Goal: Find specific page/section: Find specific page/section

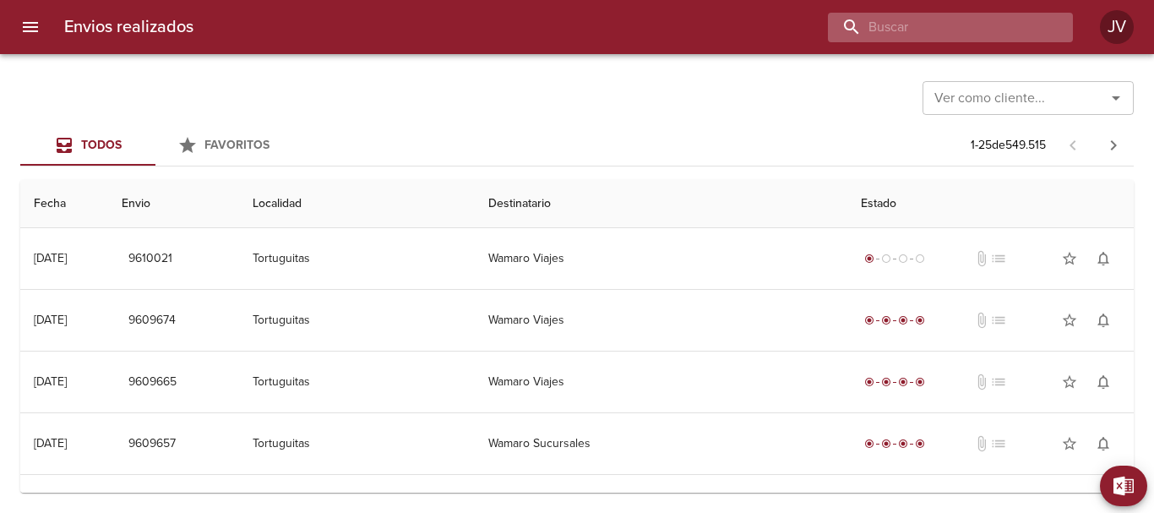
click at [981, 20] on input "buscar" at bounding box center [936, 28] width 216 height 30
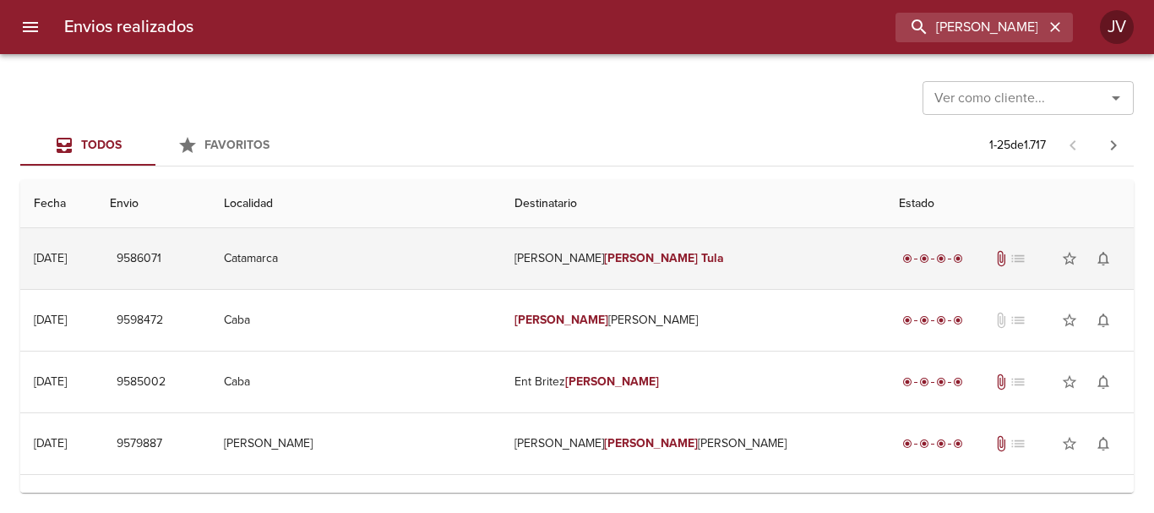
click at [608, 241] on td "[PERSON_NAME]" at bounding box center [693, 258] width 384 height 61
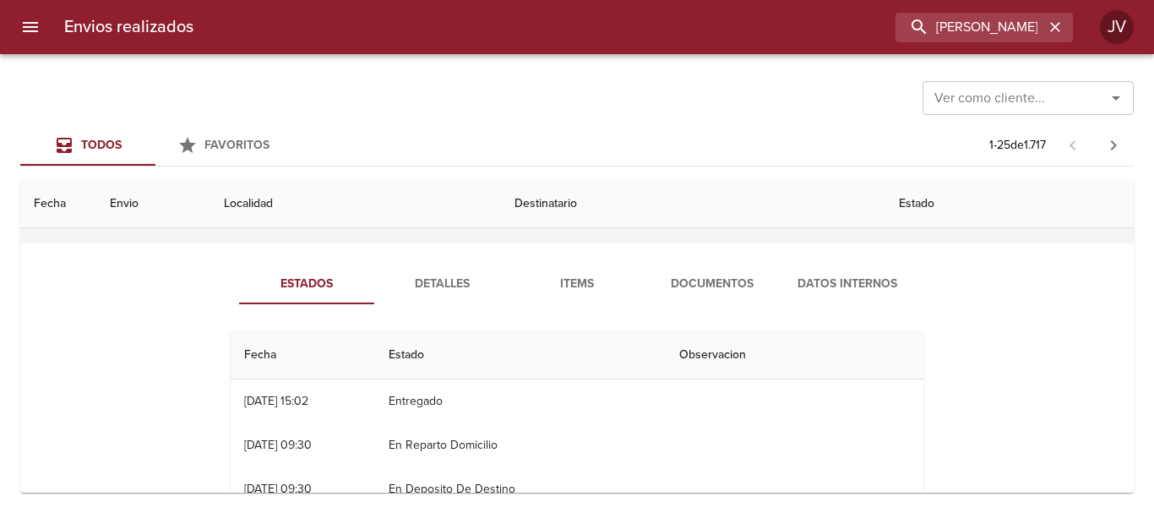
scroll to position [84, 0]
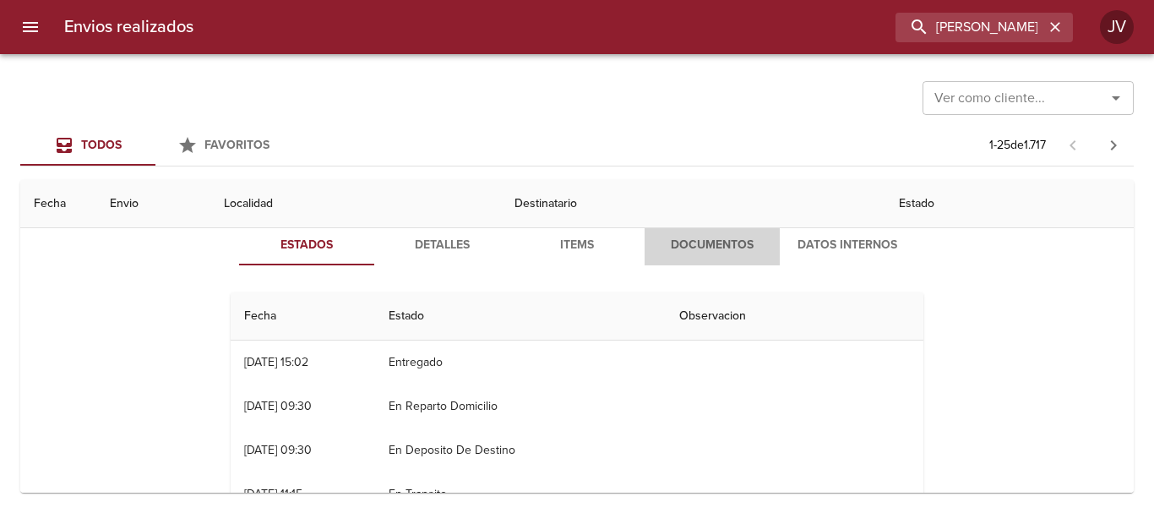
click at [683, 243] on span "Documentos" at bounding box center [712, 245] width 115 height 21
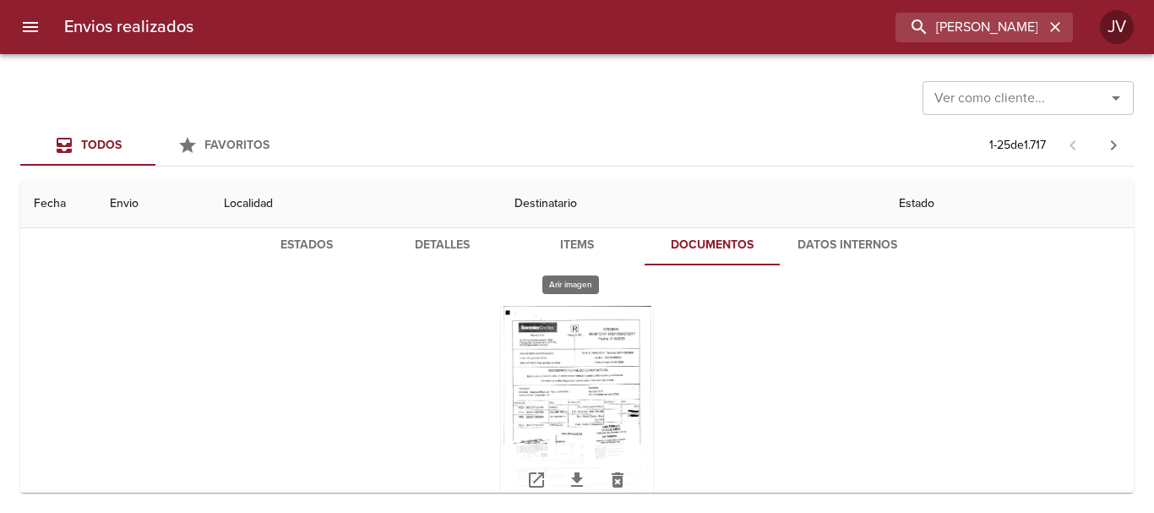
click at [563, 371] on div "Tabla de envíos del cliente" at bounding box center [577, 411] width 152 height 211
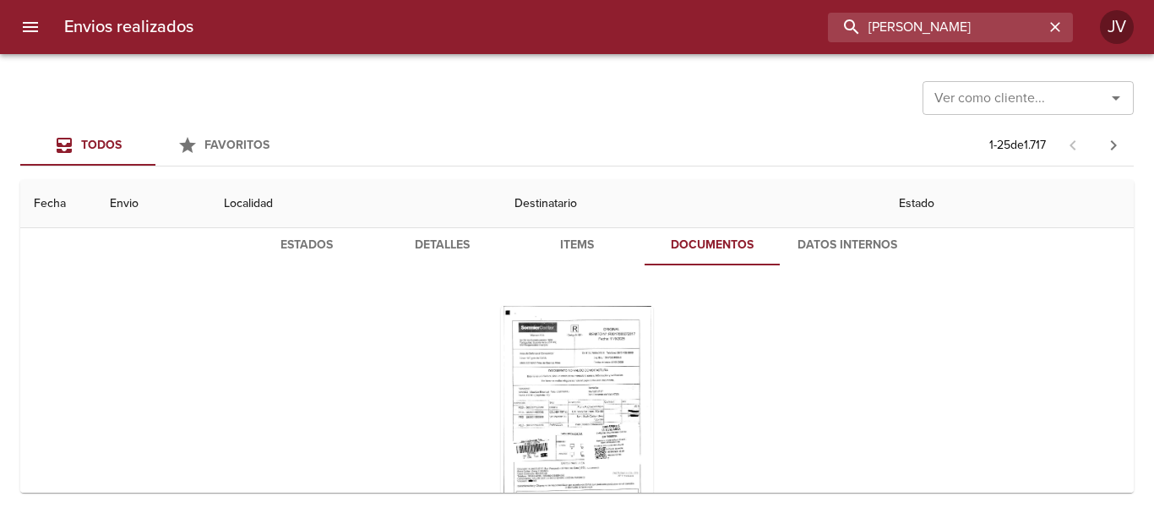
drag, startPoint x: 1037, startPoint y: 24, endPoint x: 553, endPoint y: 19, distance: 483.4
click at [553, 19] on div "[PERSON_NAME]" at bounding box center [640, 28] width 866 height 30
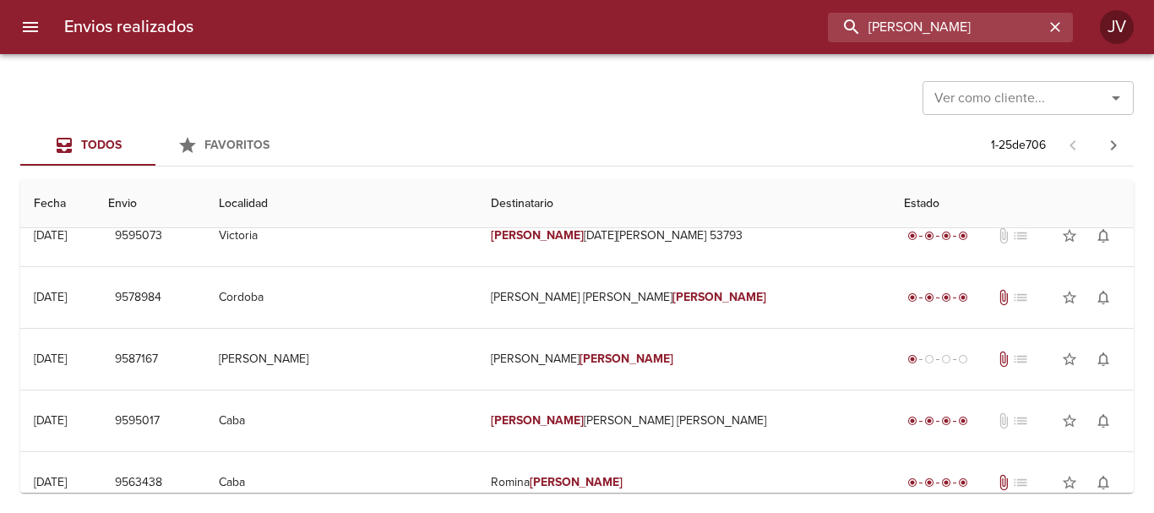
scroll to position [0, 0]
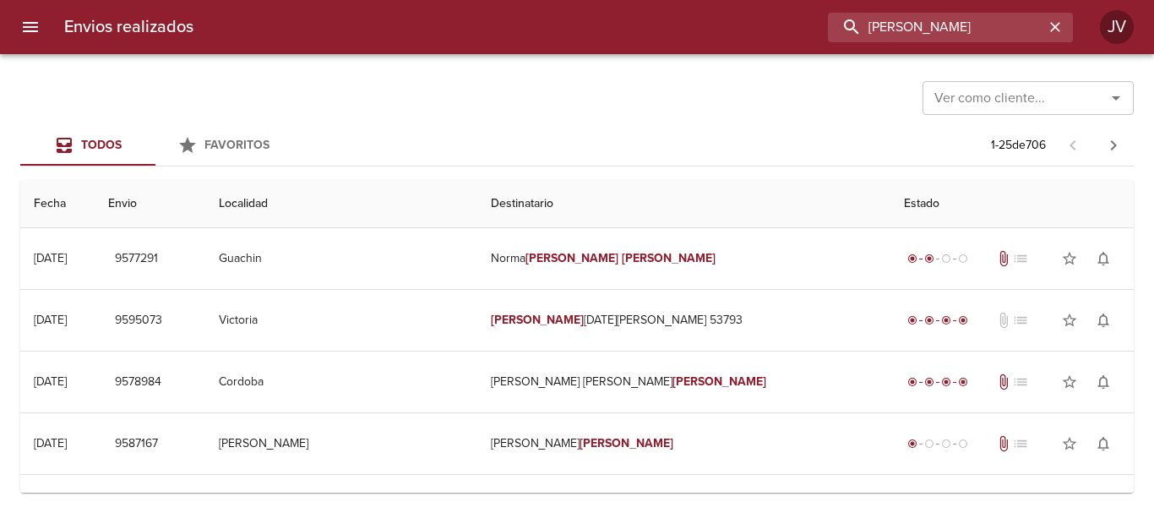
drag, startPoint x: 1014, startPoint y: 33, endPoint x: 640, endPoint y: 29, distance: 373.5
click at [640, 29] on div "[PERSON_NAME]" at bounding box center [640, 28] width 866 height 30
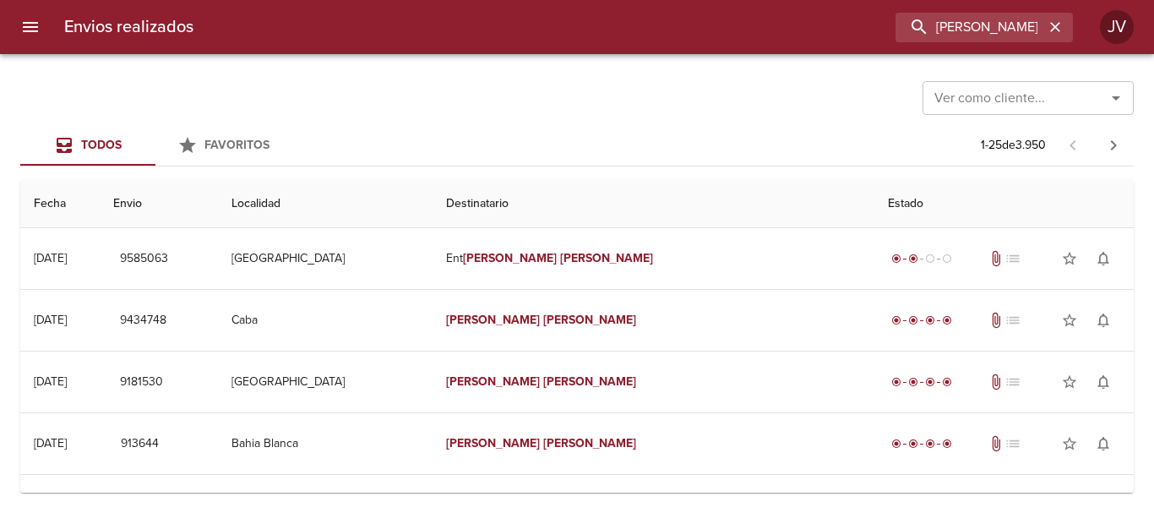
click at [1005, 3] on div "Envios realizados [PERSON_NAME] [PERSON_NAME]" at bounding box center [577, 27] width 1154 height 54
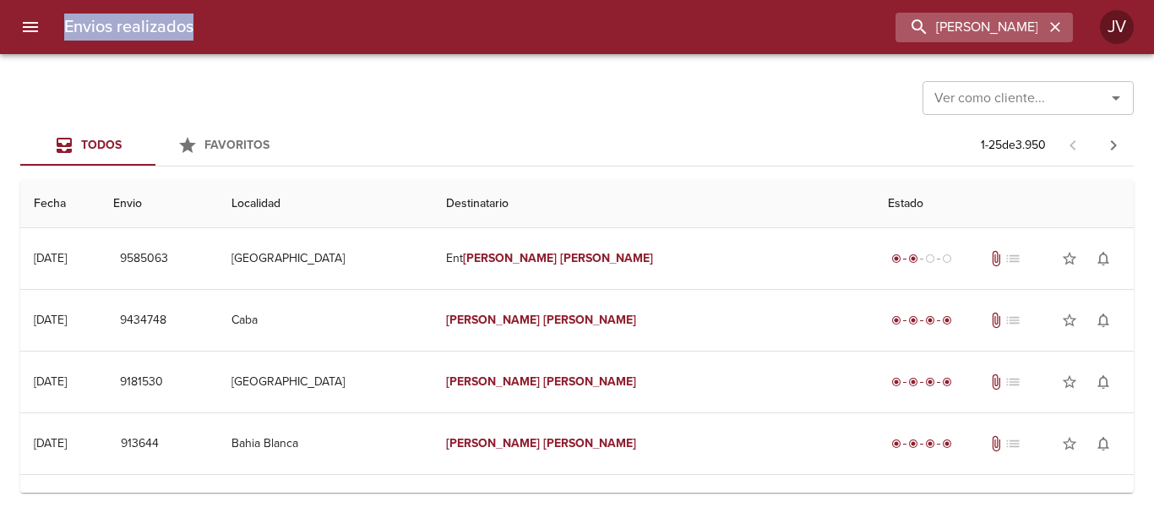
drag, startPoint x: 1005, startPoint y: 3, endPoint x: 995, endPoint y: 21, distance: 21.2
click at [1004, 4] on div "Envios realizados [PERSON_NAME] [PERSON_NAME]" at bounding box center [577, 27] width 1154 height 54
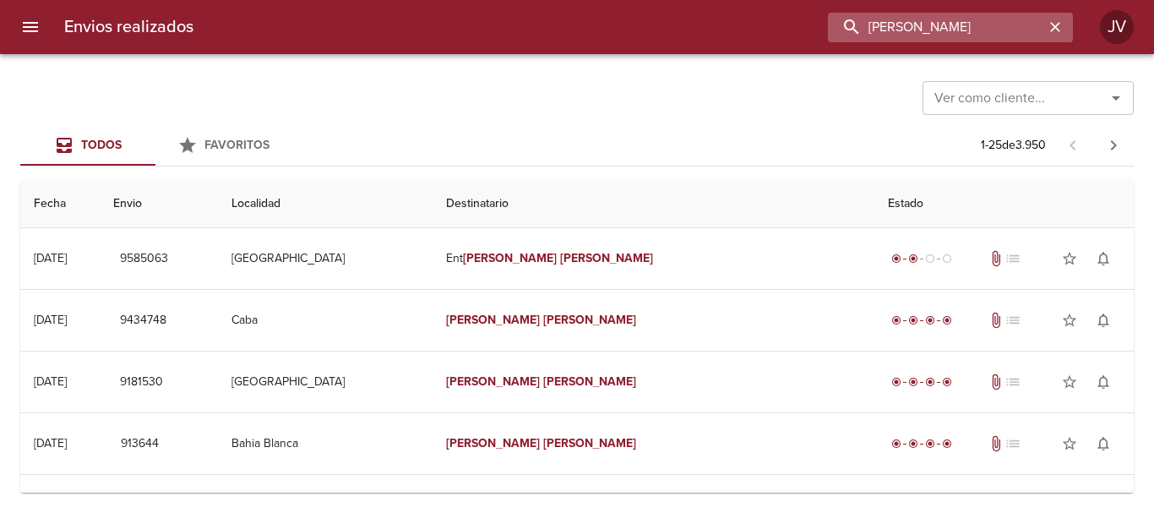
click at [995, 22] on input "[PERSON_NAME]" at bounding box center [936, 28] width 216 height 30
type input "[PERSON_NAME]"
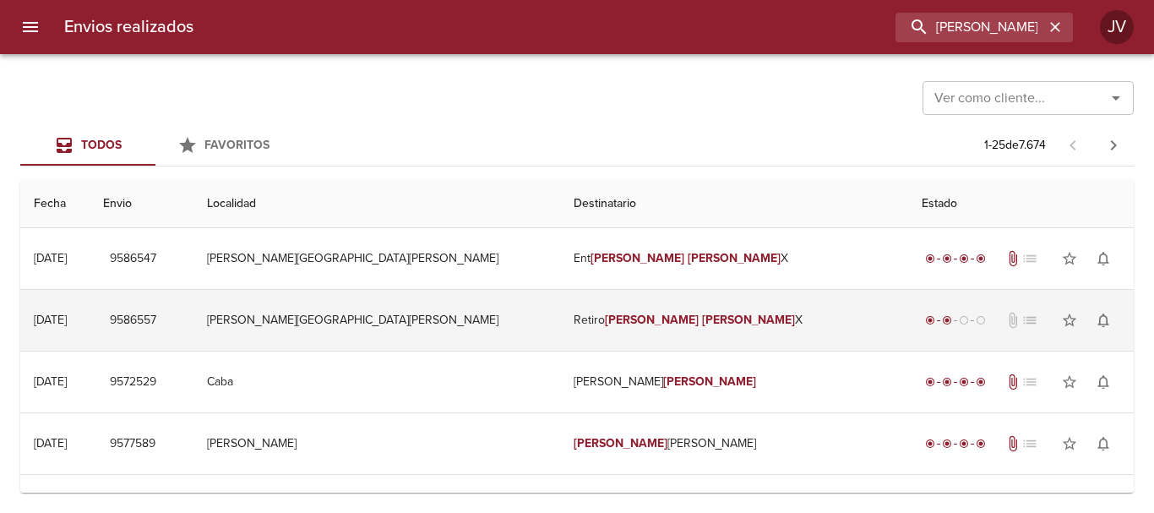
click at [623, 301] on td "Retiro [PERSON_NAME]" at bounding box center [734, 320] width 348 height 61
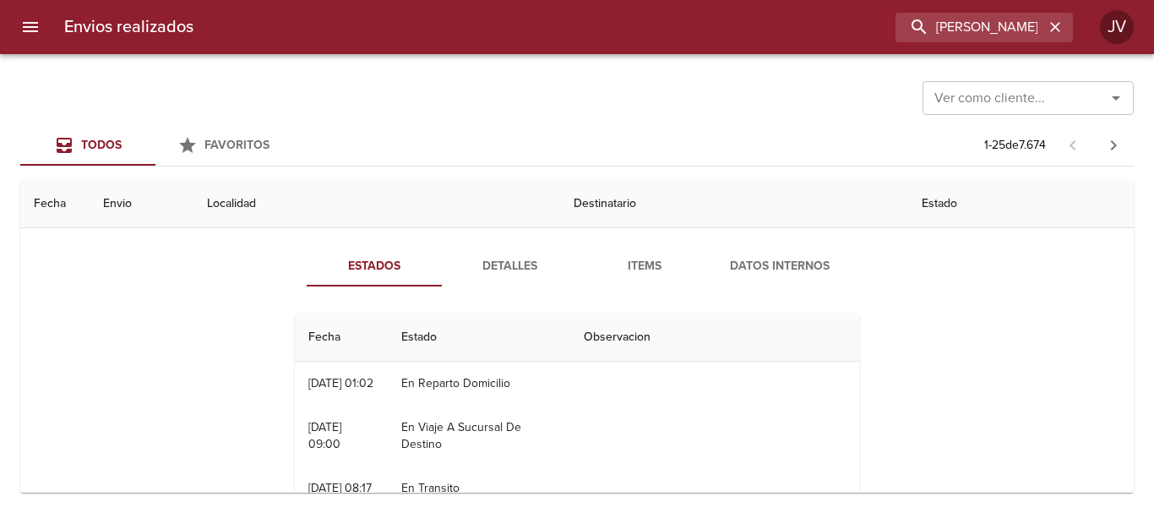
scroll to position [84, 0]
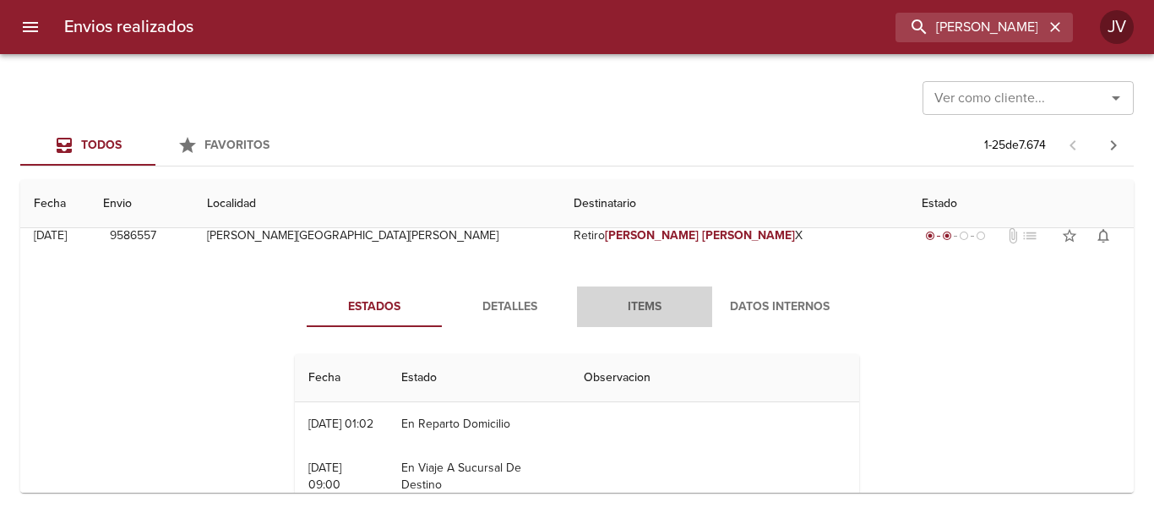
click at [673, 304] on span "Items" at bounding box center [644, 307] width 115 height 21
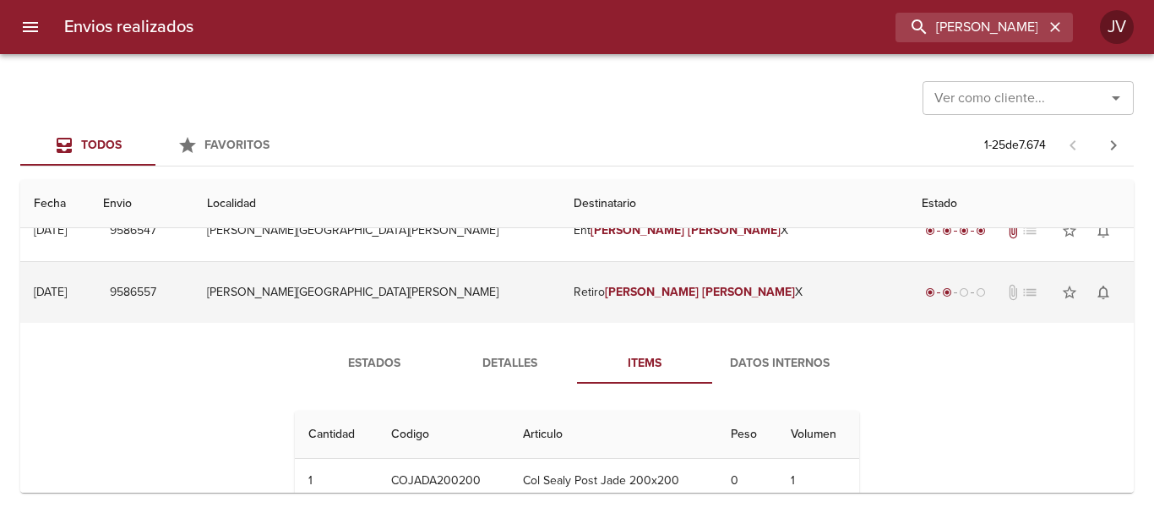
scroll to position [0, 0]
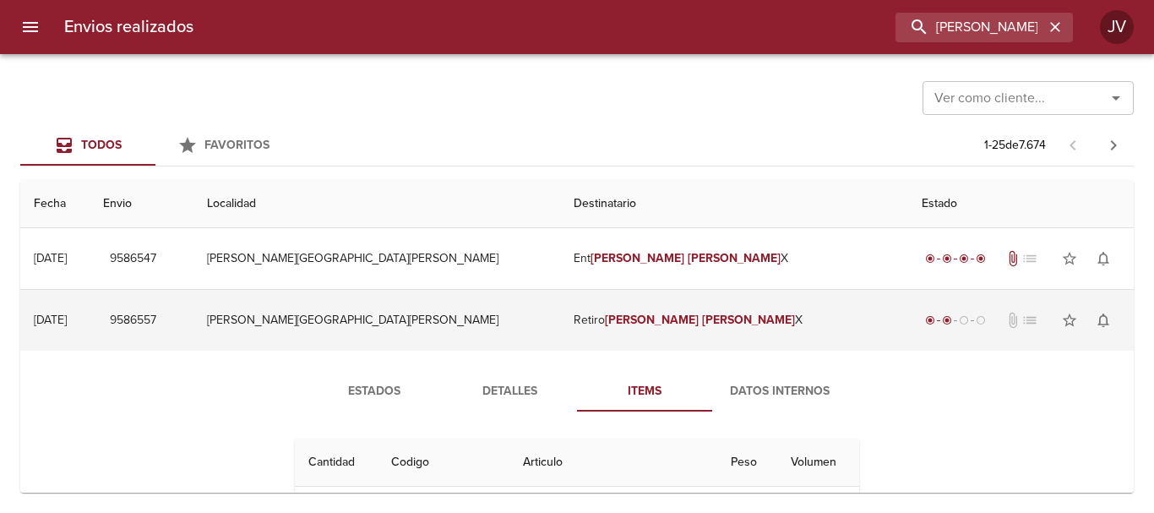
click at [702, 325] on em "[PERSON_NAME]" at bounding box center [749, 320] width 94 height 14
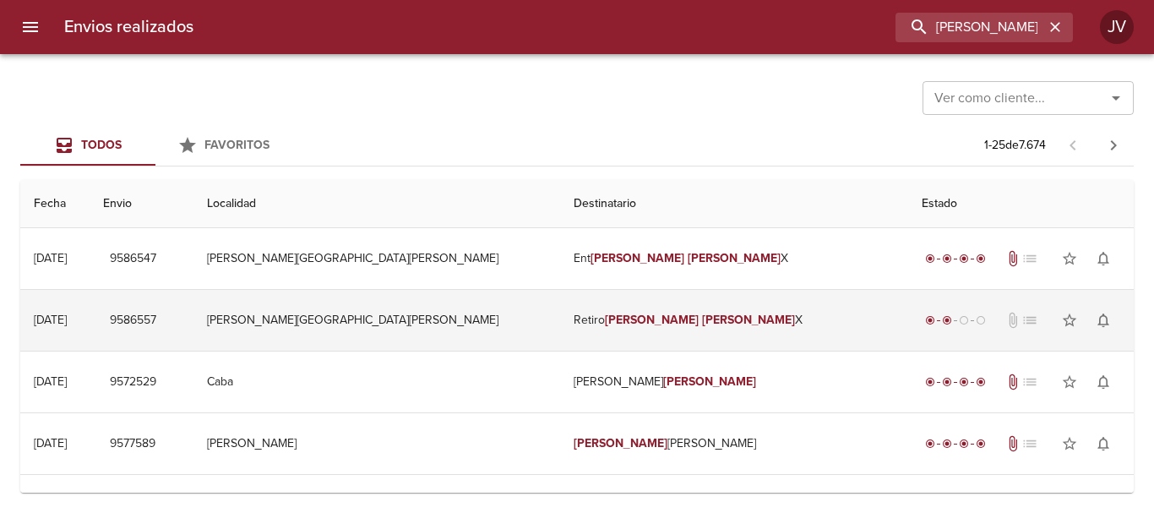
click at [664, 319] on td "Retiro [PERSON_NAME]" at bounding box center [734, 320] width 348 height 61
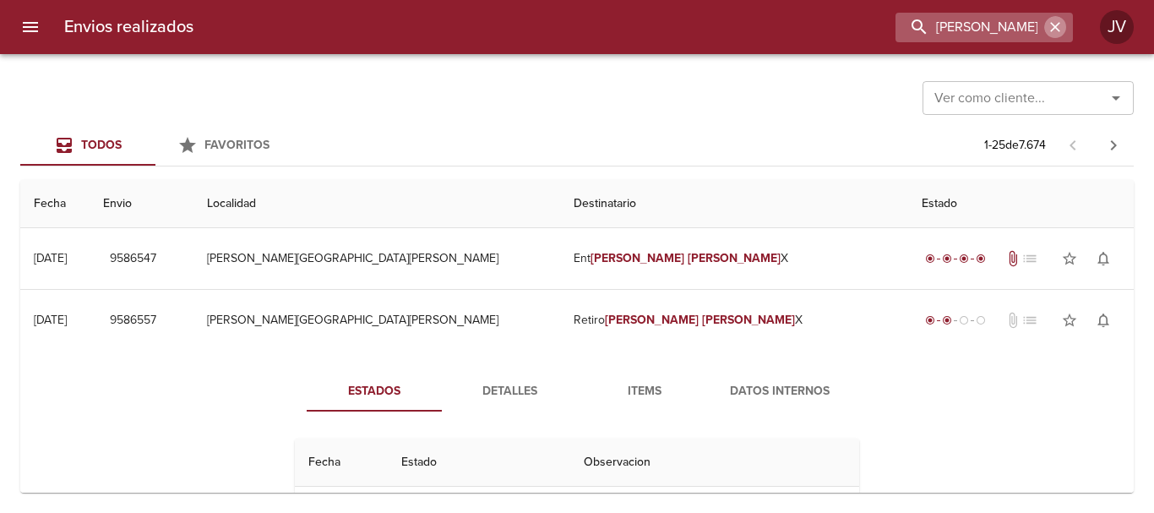
click at [1045, 25] on button "button" at bounding box center [1055, 27] width 22 height 22
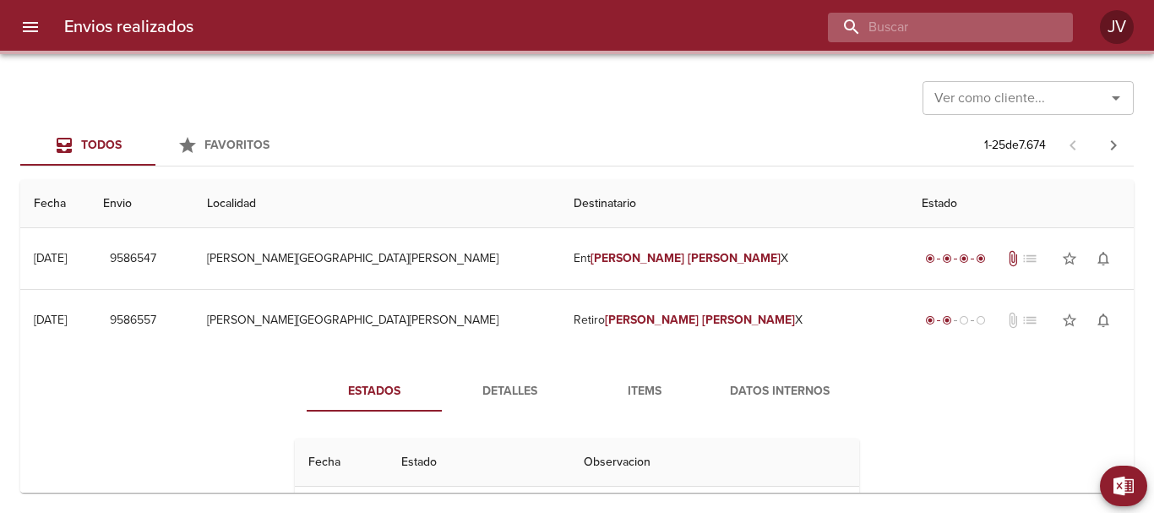
click at [1013, 15] on input "buscar" at bounding box center [936, 28] width 216 height 30
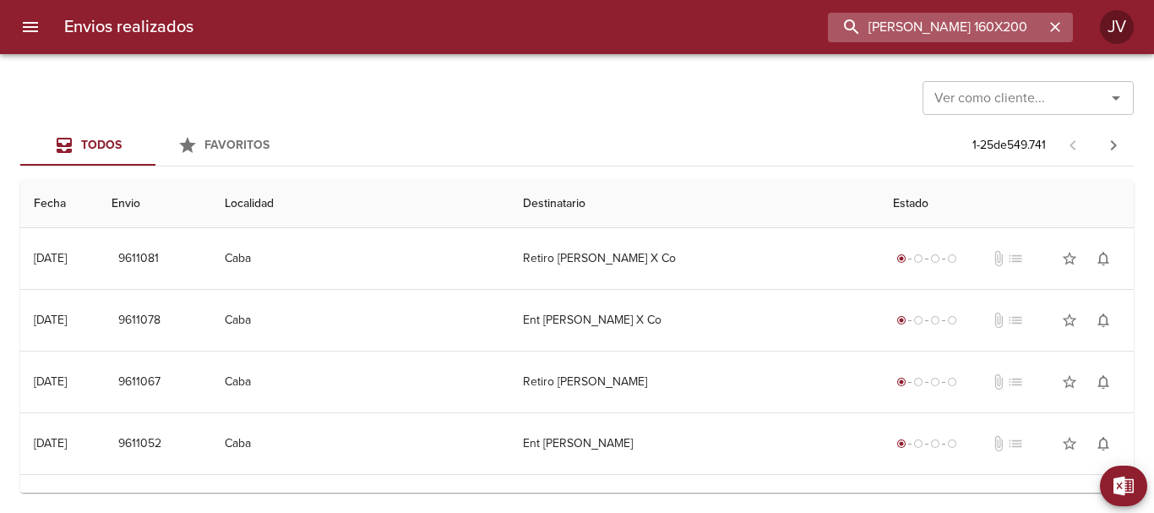
type input "[PERSON_NAME] 160X200"
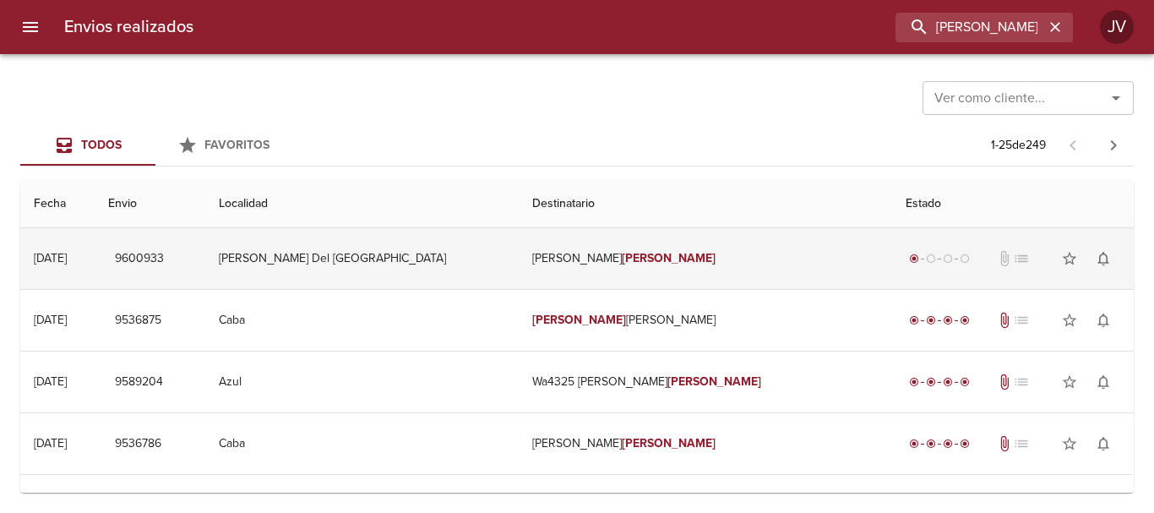
click at [686, 268] on td "[PERSON_NAME] [PERSON_NAME]" at bounding box center [705, 258] width 373 height 61
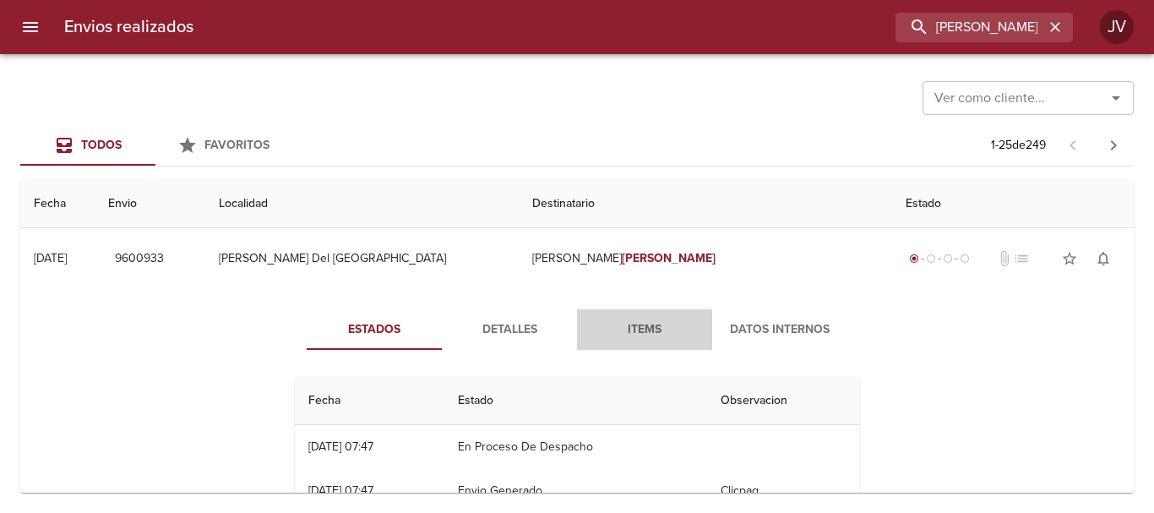
click at [653, 326] on span "Items" at bounding box center [644, 329] width 115 height 21
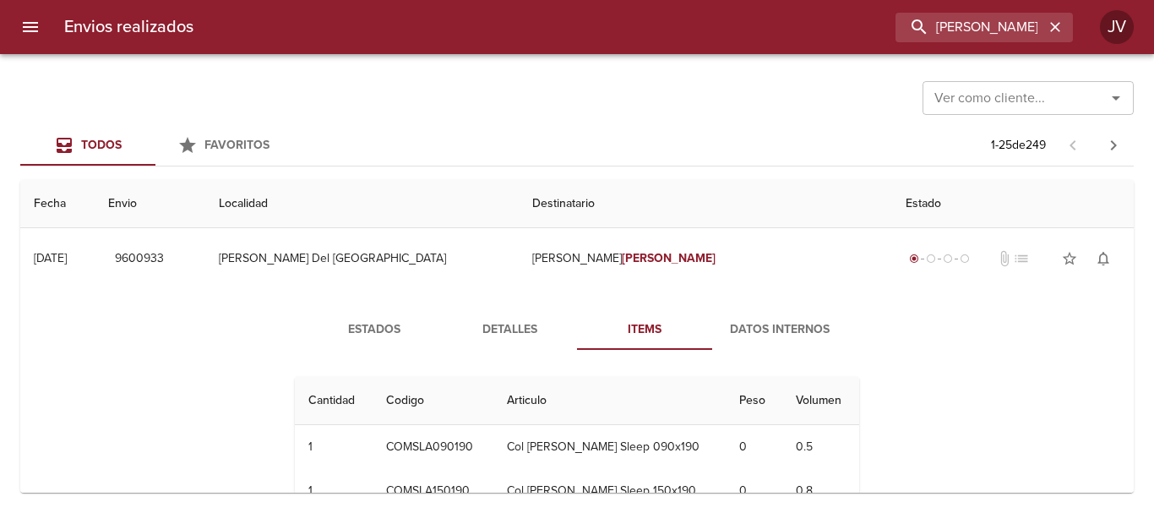
click at [653, 326] on span "Items" at bounding box center [644, 329] width 115 height 21
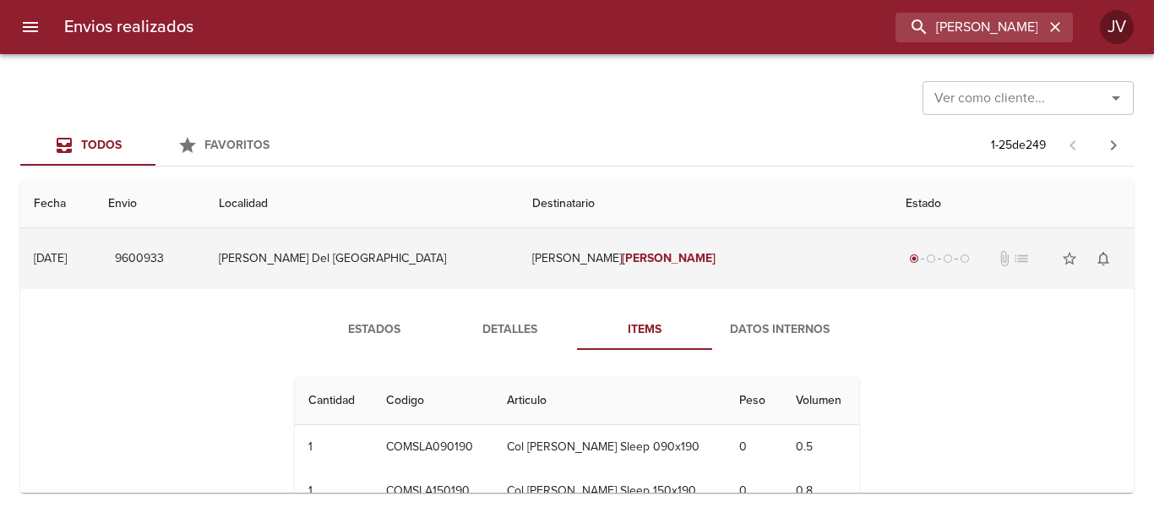
click at [633, 243] on td "[PERSON_NAME] [PERSON_NAME]" at bounding box center [705, 258] width 373 height 61
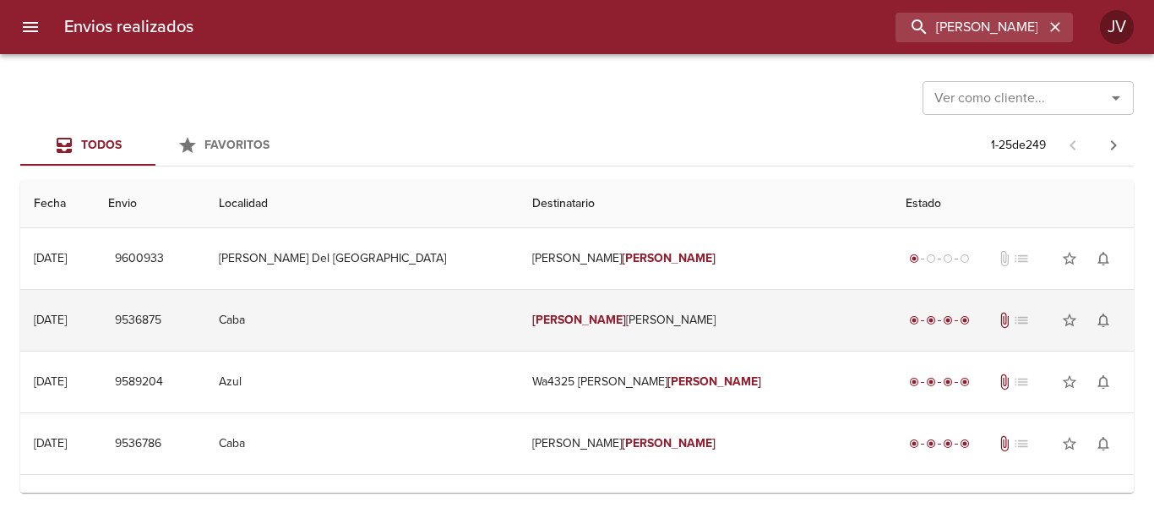
click at [596, 329] on td "[PERSON_NAME]" at bounding box center [705, 320] width 373 height 61
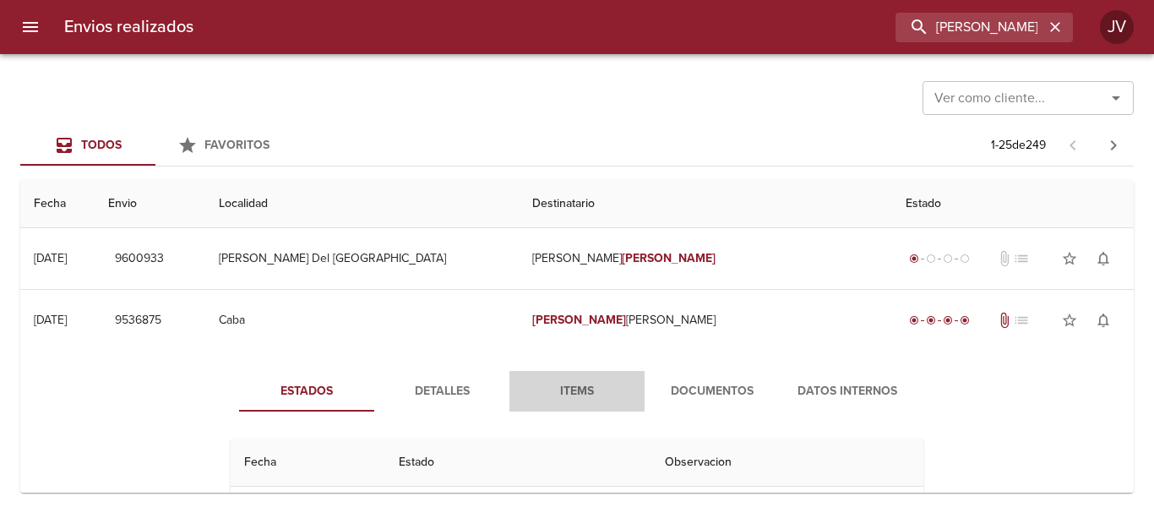
click at [611, 388] on span "Items" at bounding box center [577, 391] width 115 height 21
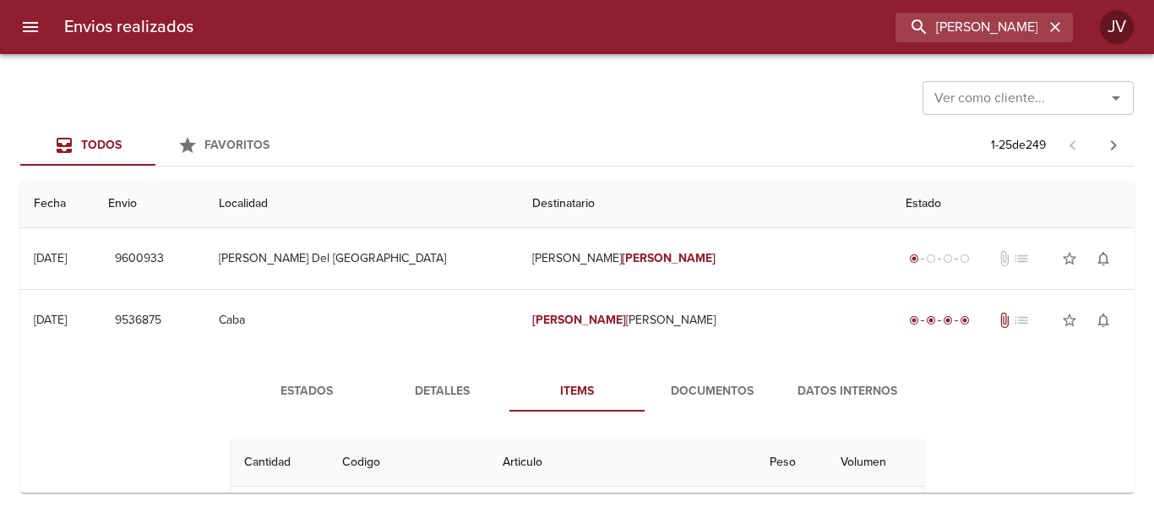
scroll to position [84, 0]
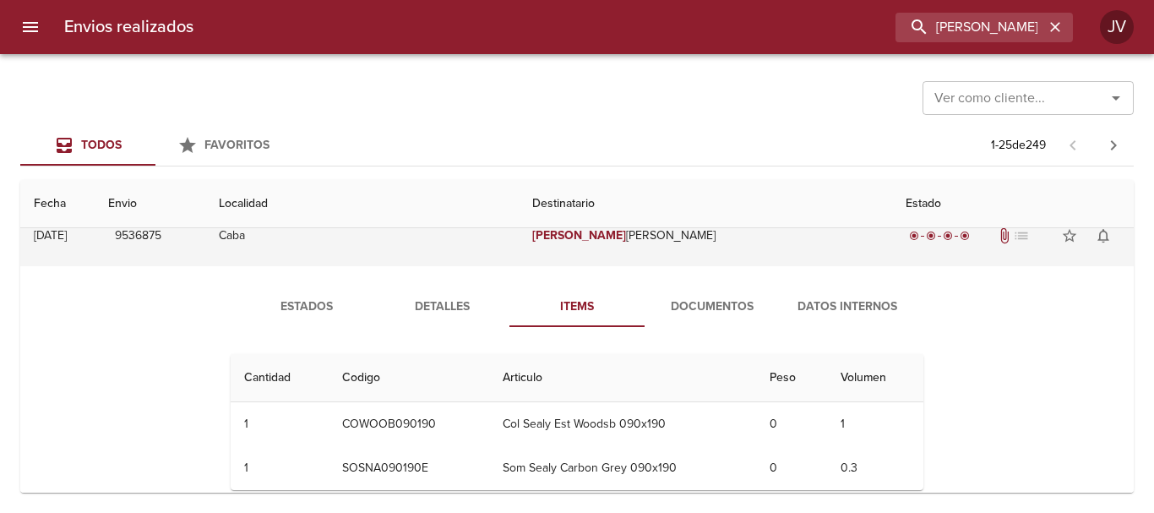
click at [542, 245] on td "[PERSON_NAME]" at bounding box center [705, 235] width 373 height 61
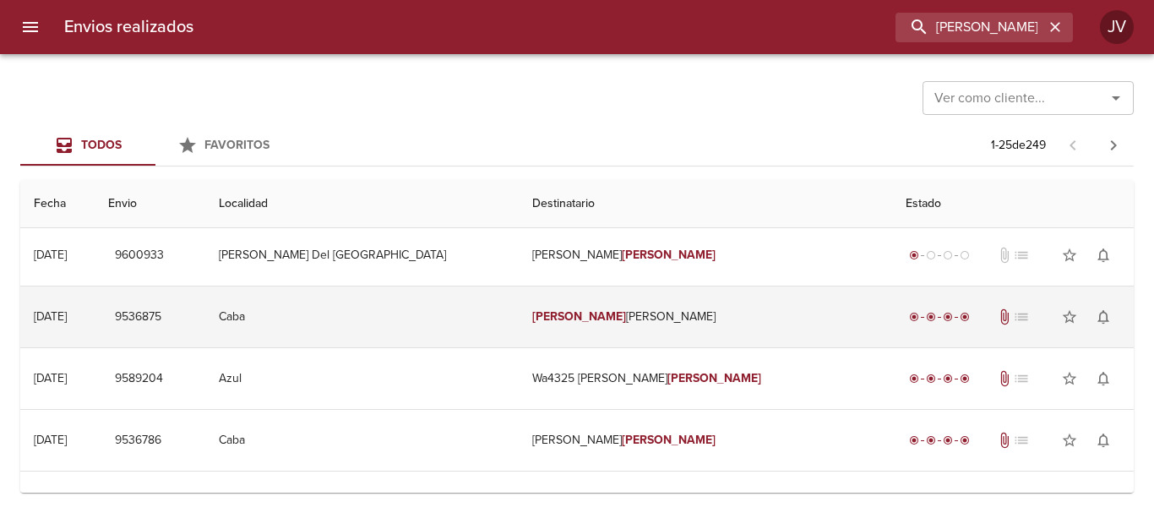
scroll to position [0, 0]
